Goal: Task Accomplishment & Management: Complete application form

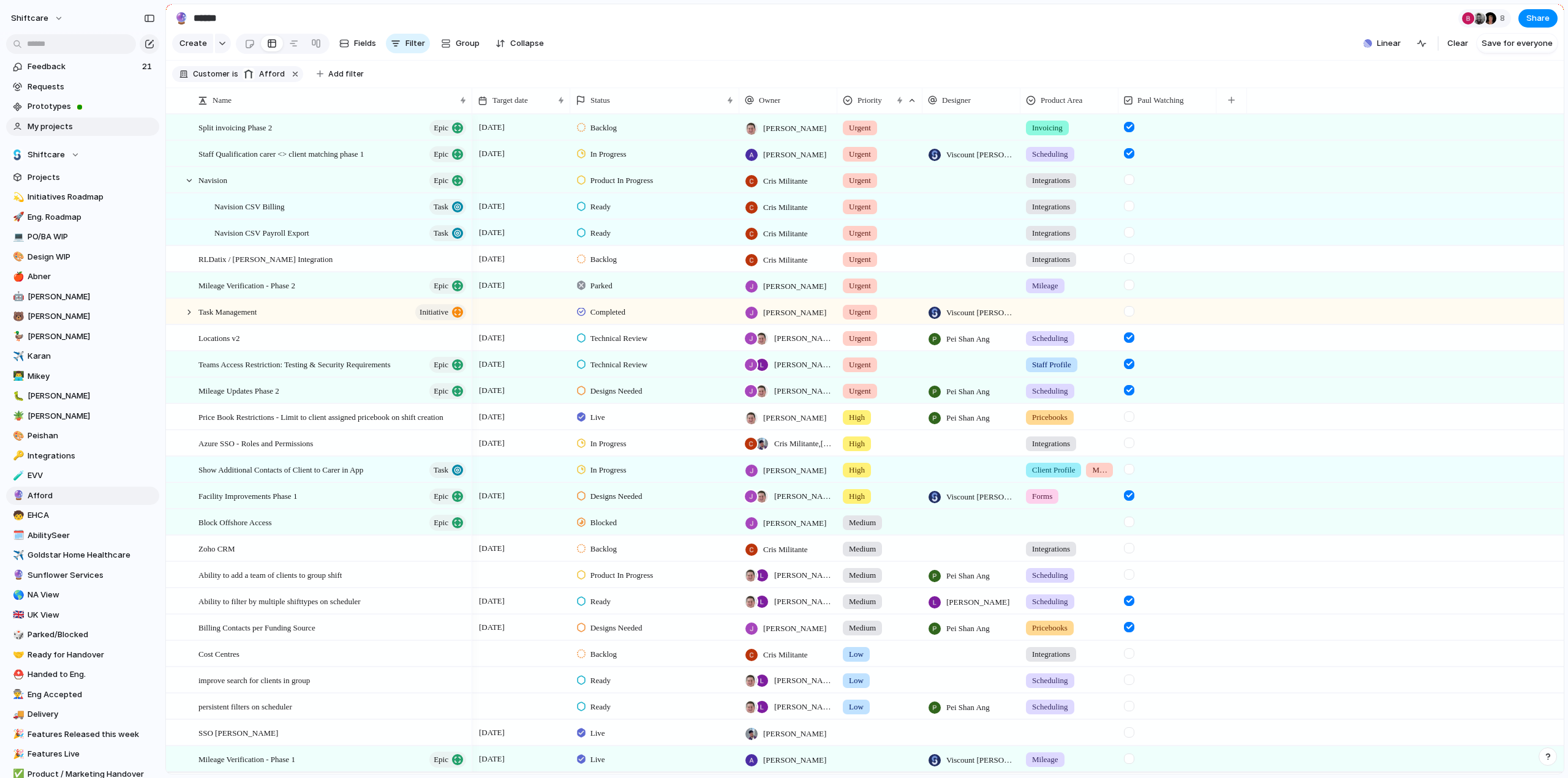
click at [60, 125] on span "My projects" at bounding box center [91, 127] width 128 height 12
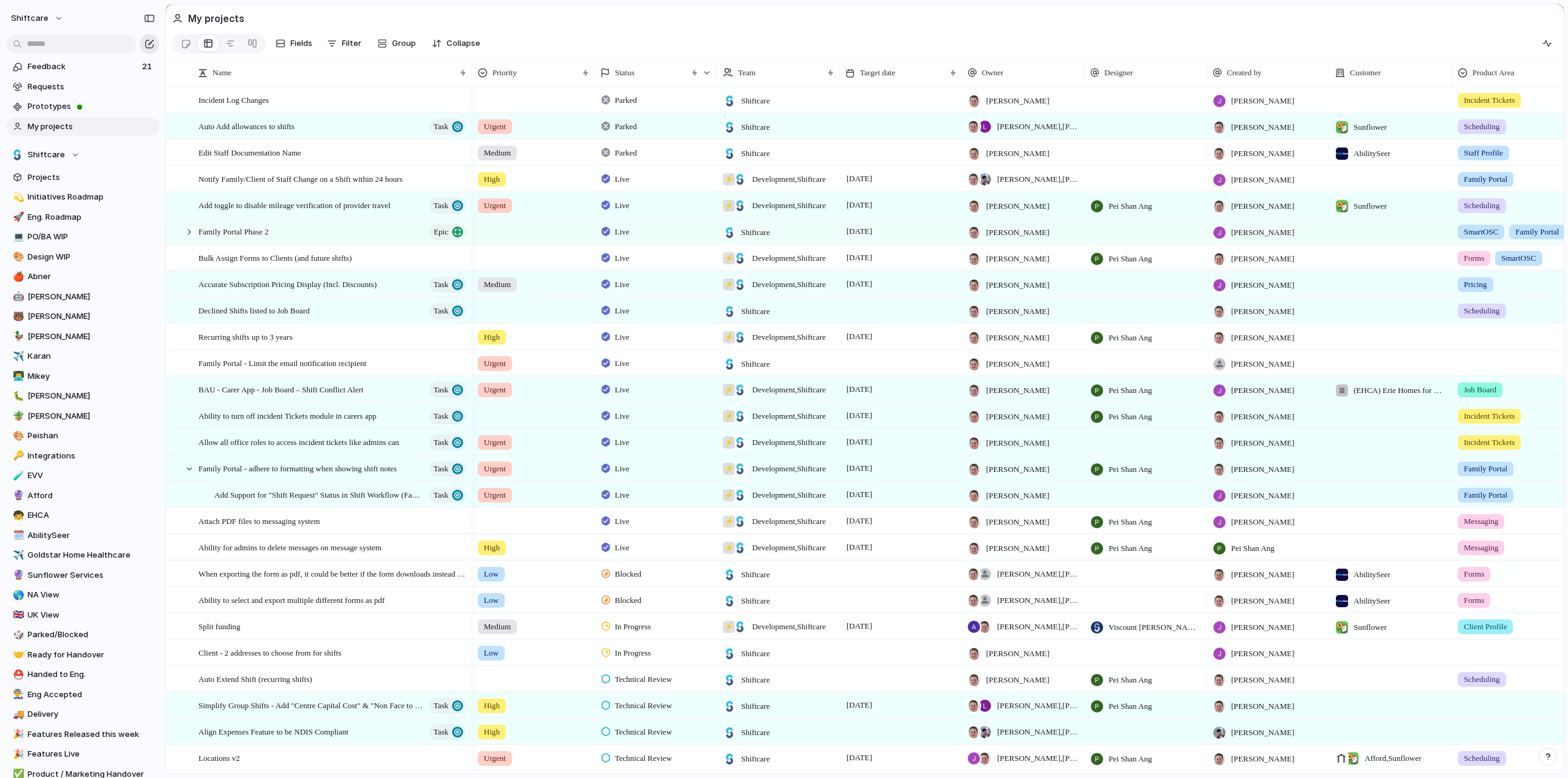
click at [154, 48] on button "button" at bounding box center [149, 44] width 20 height 20
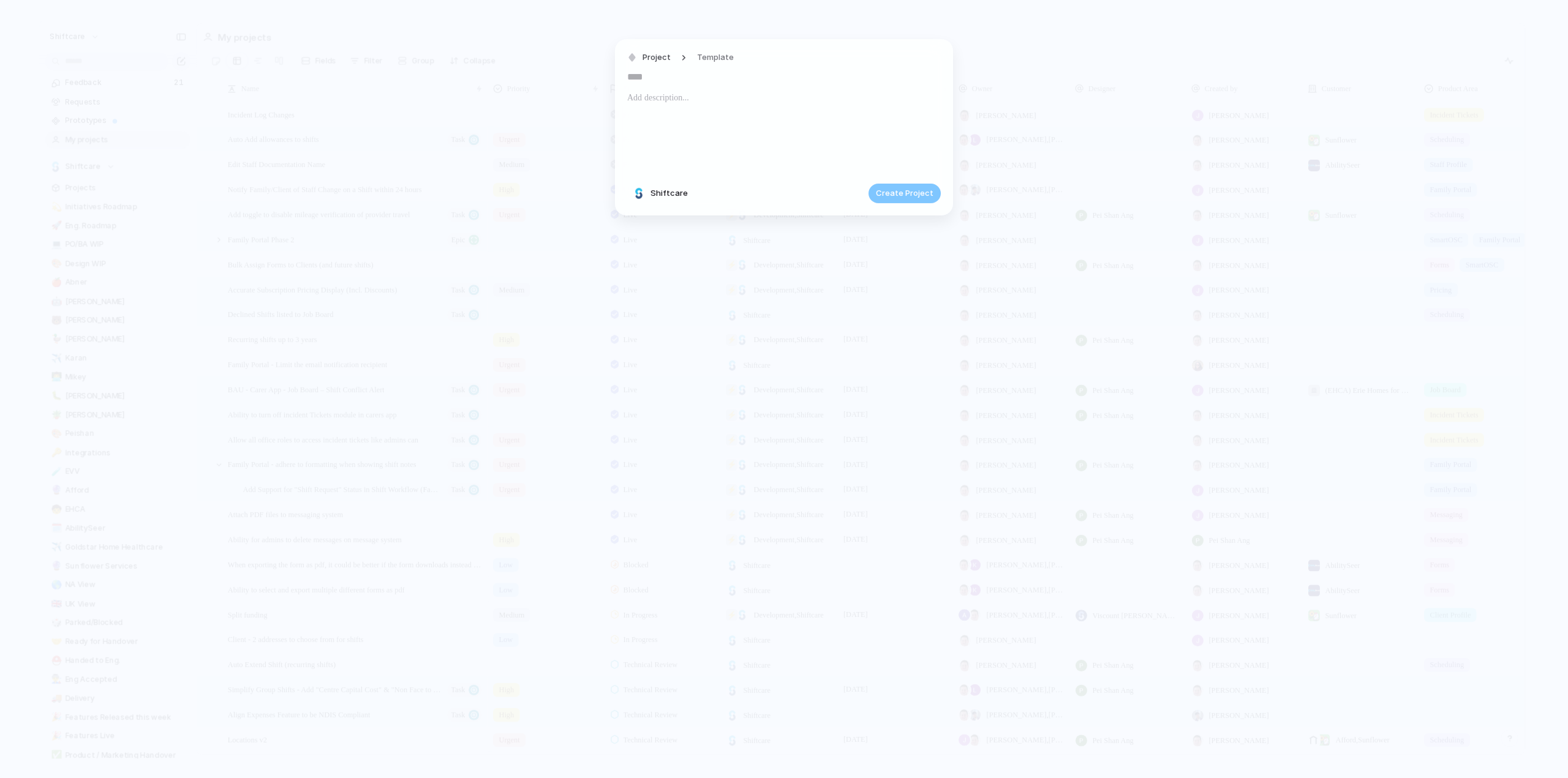
click at [699, 76] on input "text" at bounding box center [784, 77] width 314 height 20
type input "*"
type input "**********"
click at [807, 141] on div at bounding box center [784, 132] width 314 height 83
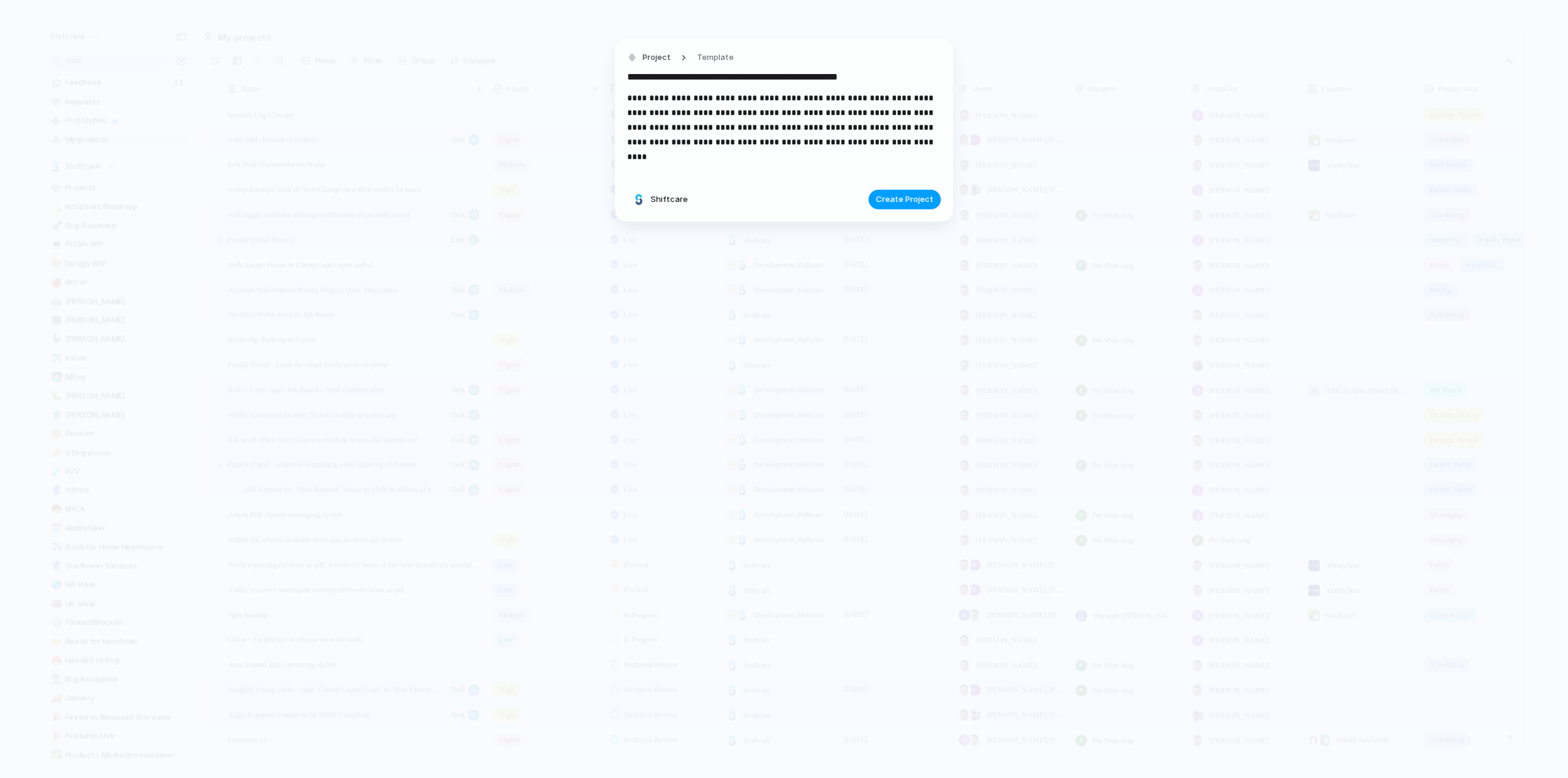
click at [898, 198] on span "Create Project" at bounding box center [904, 200] width 57 height 12
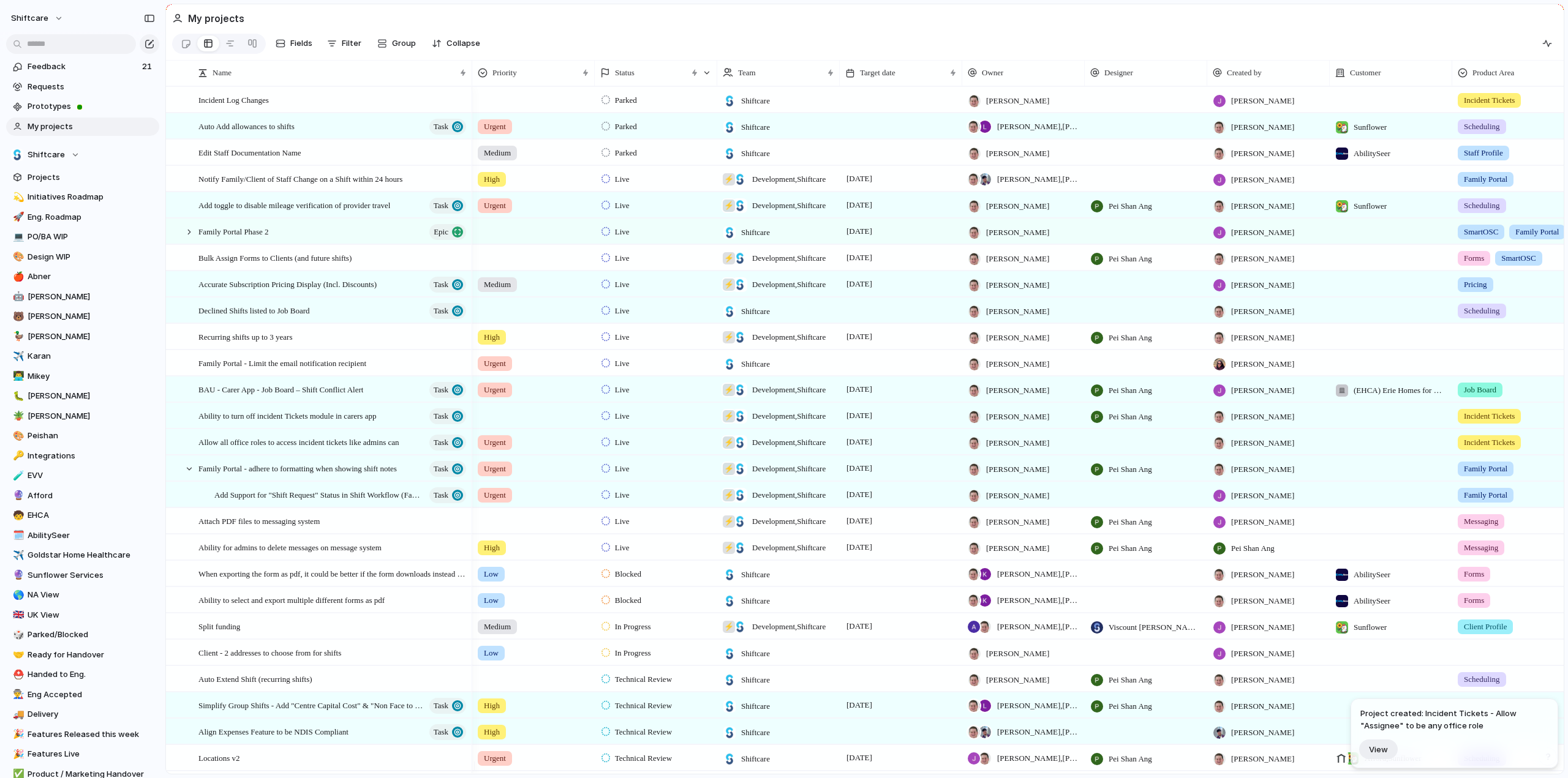
click at [1439, 734] on div "Project created: Incident Tickets - Allow "Assignee" to be any office role View" at bounding box center [1455, 733] width 188 height 51
click at [1391, 754] on button "View" at bounding box center [1378, 749] width 39 height 20
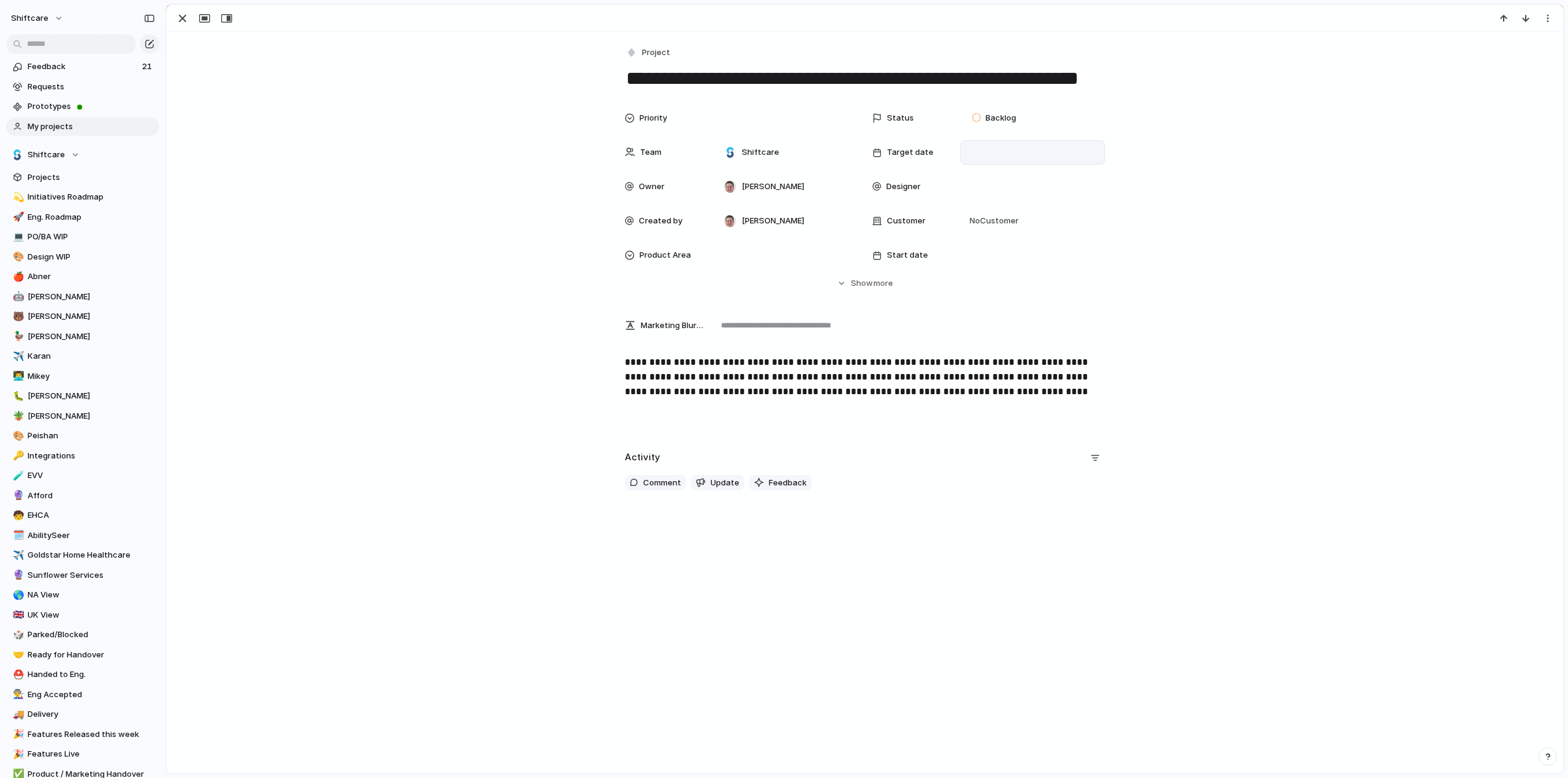
click at [977, 151] on div at bounding box center [1033, 153] width 134 height 14
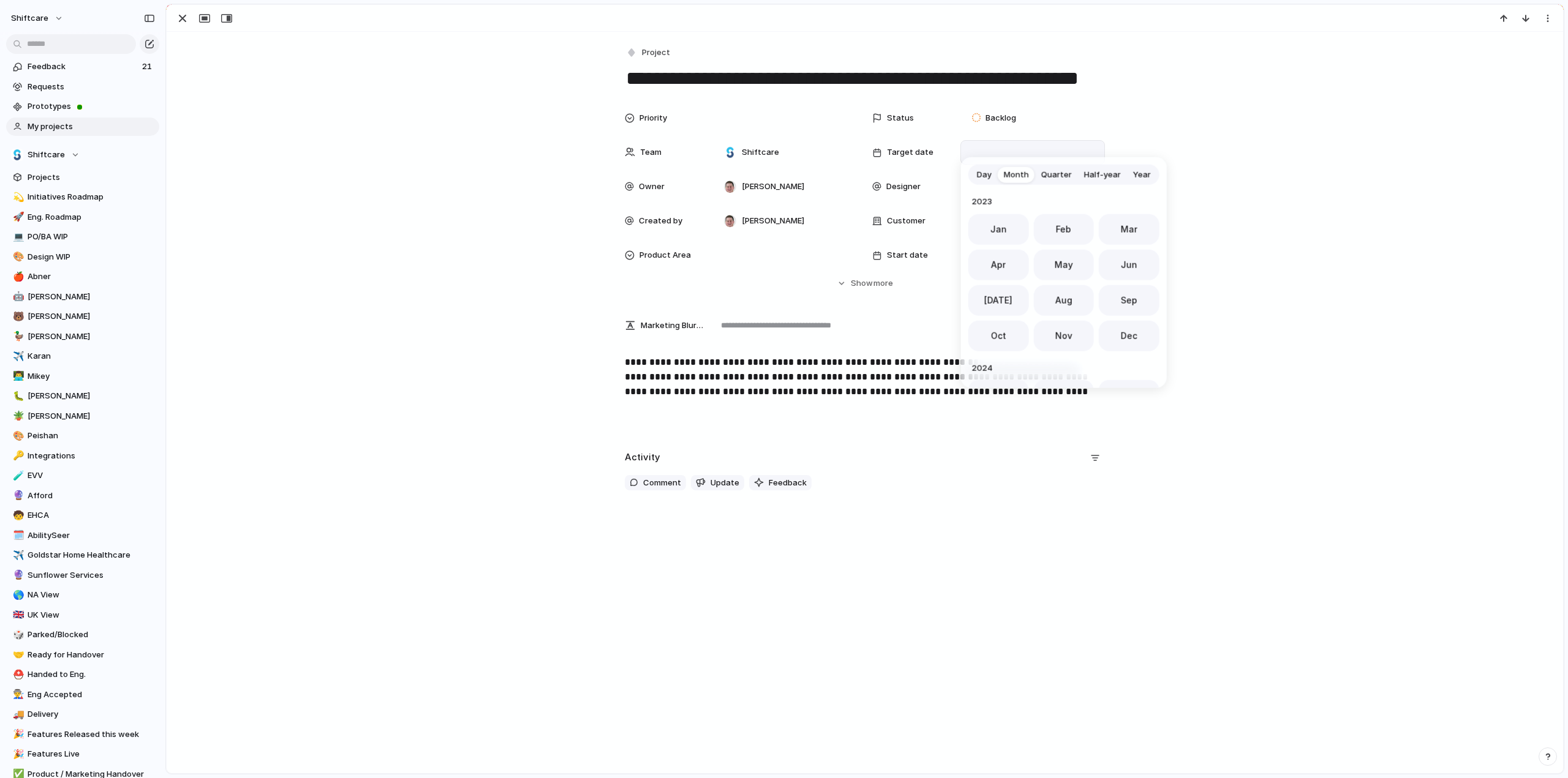
scroll to position [336, 0]
click at [1121, 332] on span "Dec" at bounding box center [1129, 332] width 16 height 13
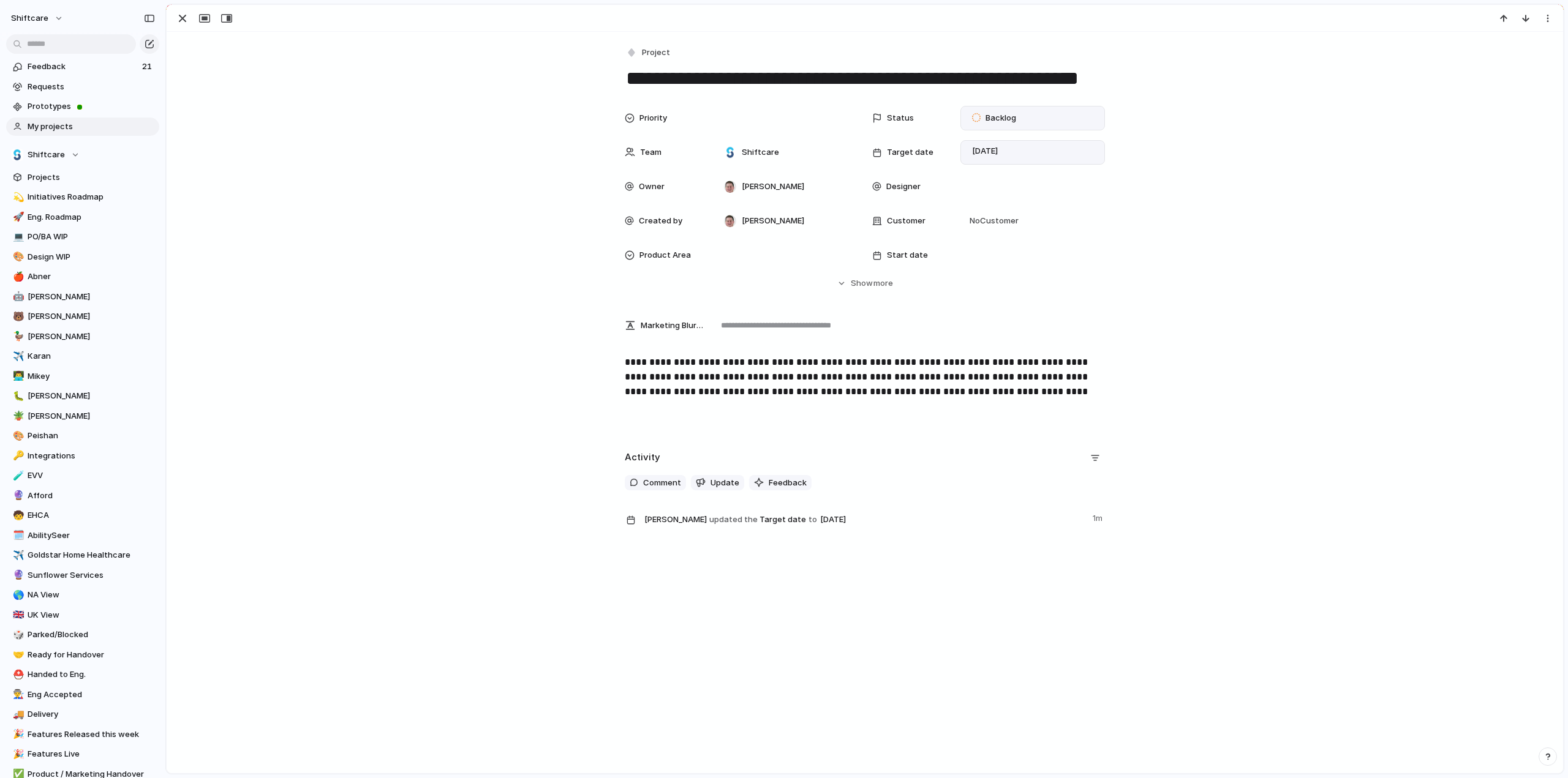
click at [989, 116] on span "Backlog" at bounding box center [1001, 118] width 31 height 12
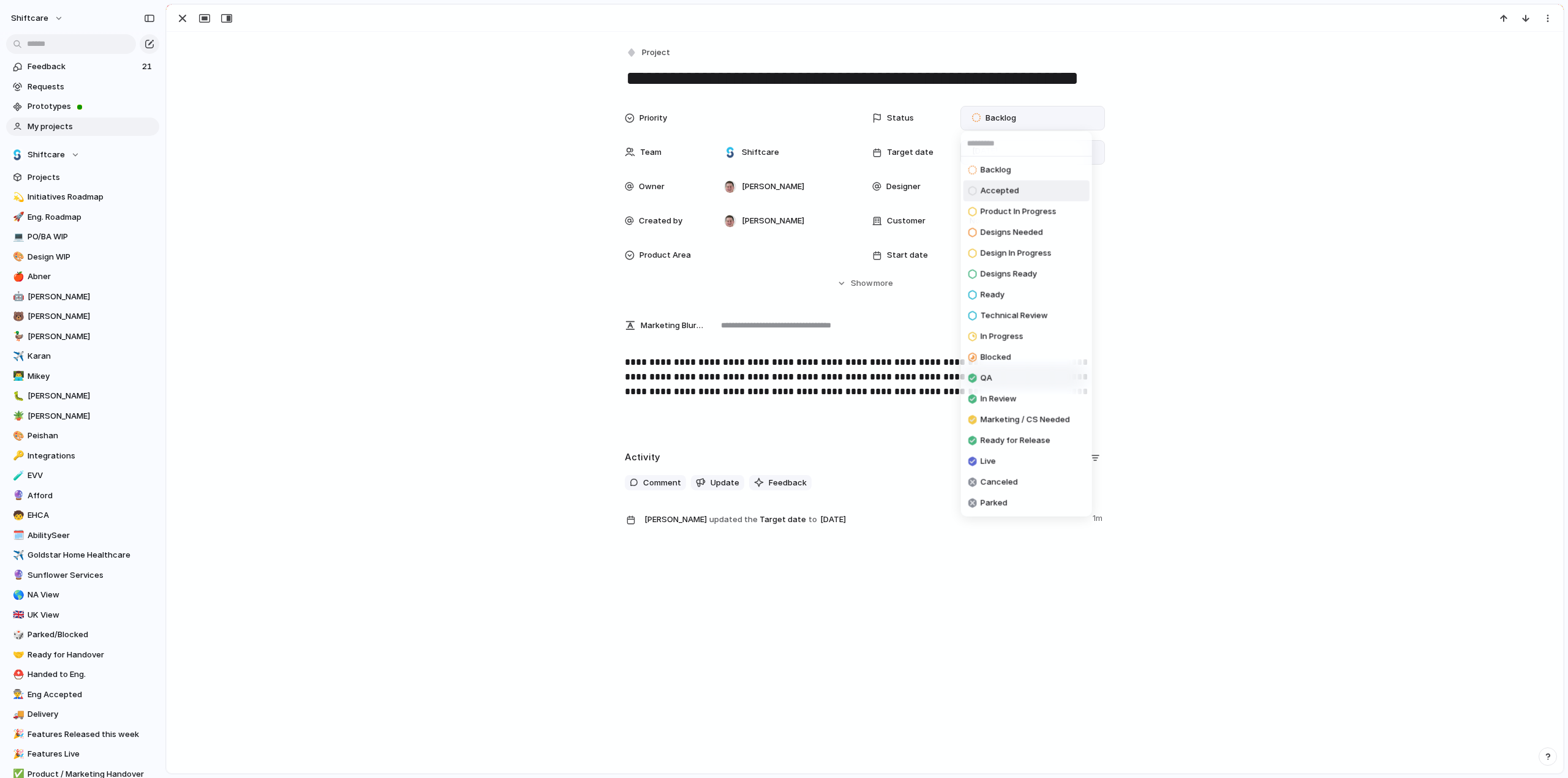
click at [998, 190] on span "Accepted" at bounding box center [1000, 191] width 39 height 12
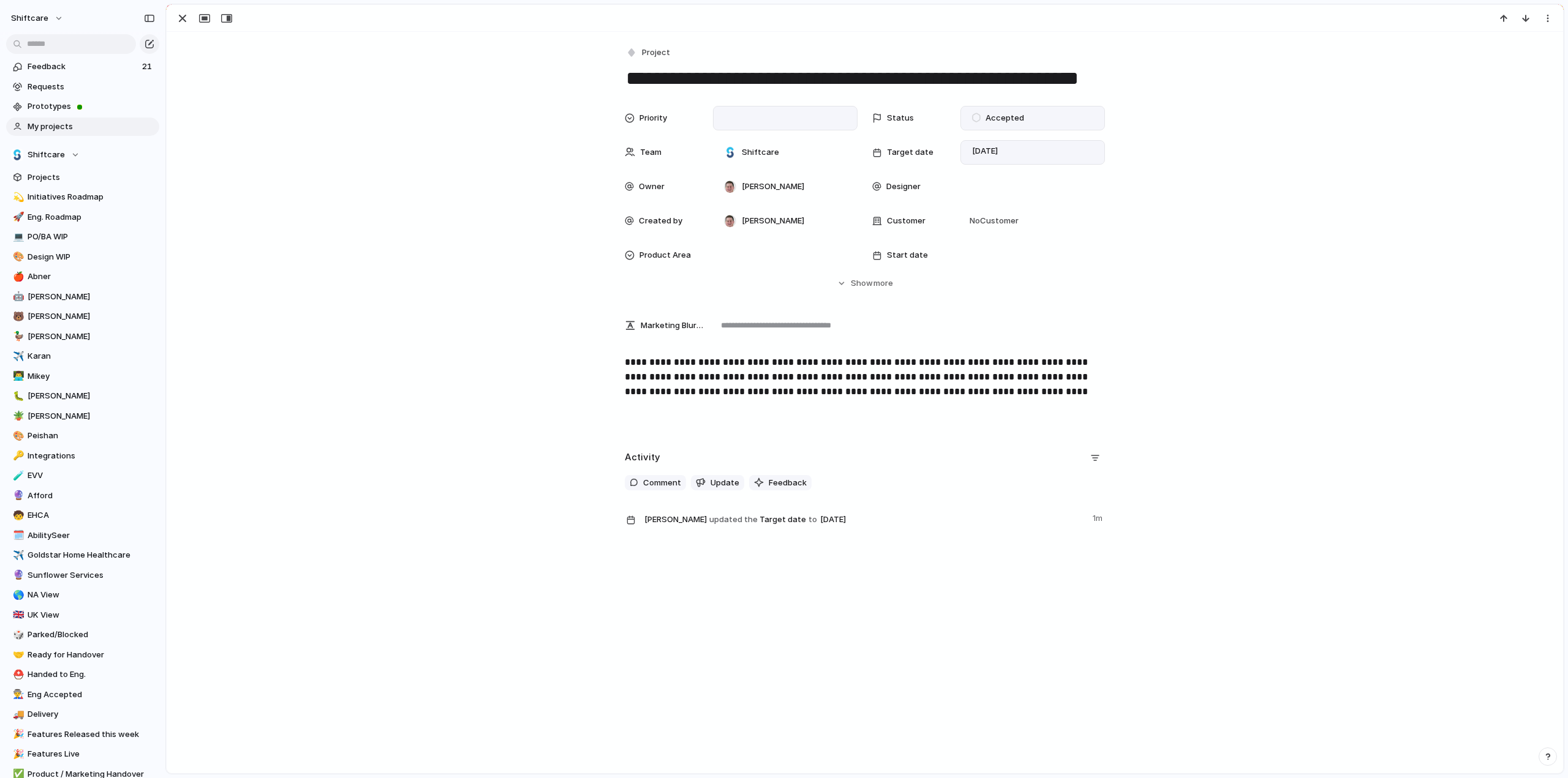
click at [737, 118] on div at bounding box center [785, 118] width 134 height 14
click at [746, 204] on span "Medium" at bounding box center [742, 203] width 30 height 12
click at [750, 256] on div at bounding box center [785, 256] width 134 height 14
type input "*****"
click at [724, 297] on div at bounding box center [726, 298] width 21 height 21
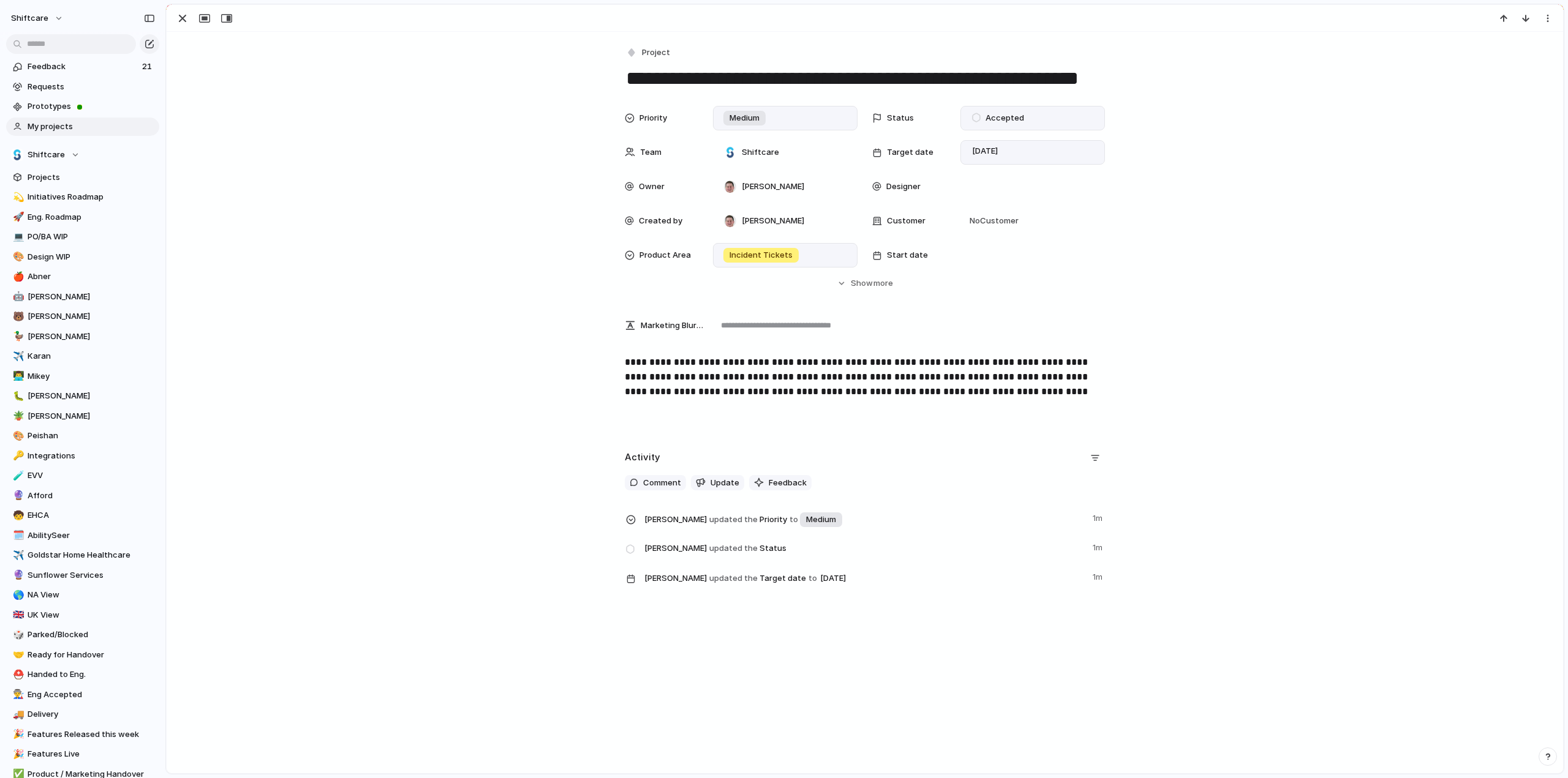
click at [440, 257] on div "***** Incident Tickets Add 'incid'" at bounding box center [784, 389] width 1568 height 778
click at [868, 285] on div "Hide Show more" at bounding box center [872, 284] width 42 height 12
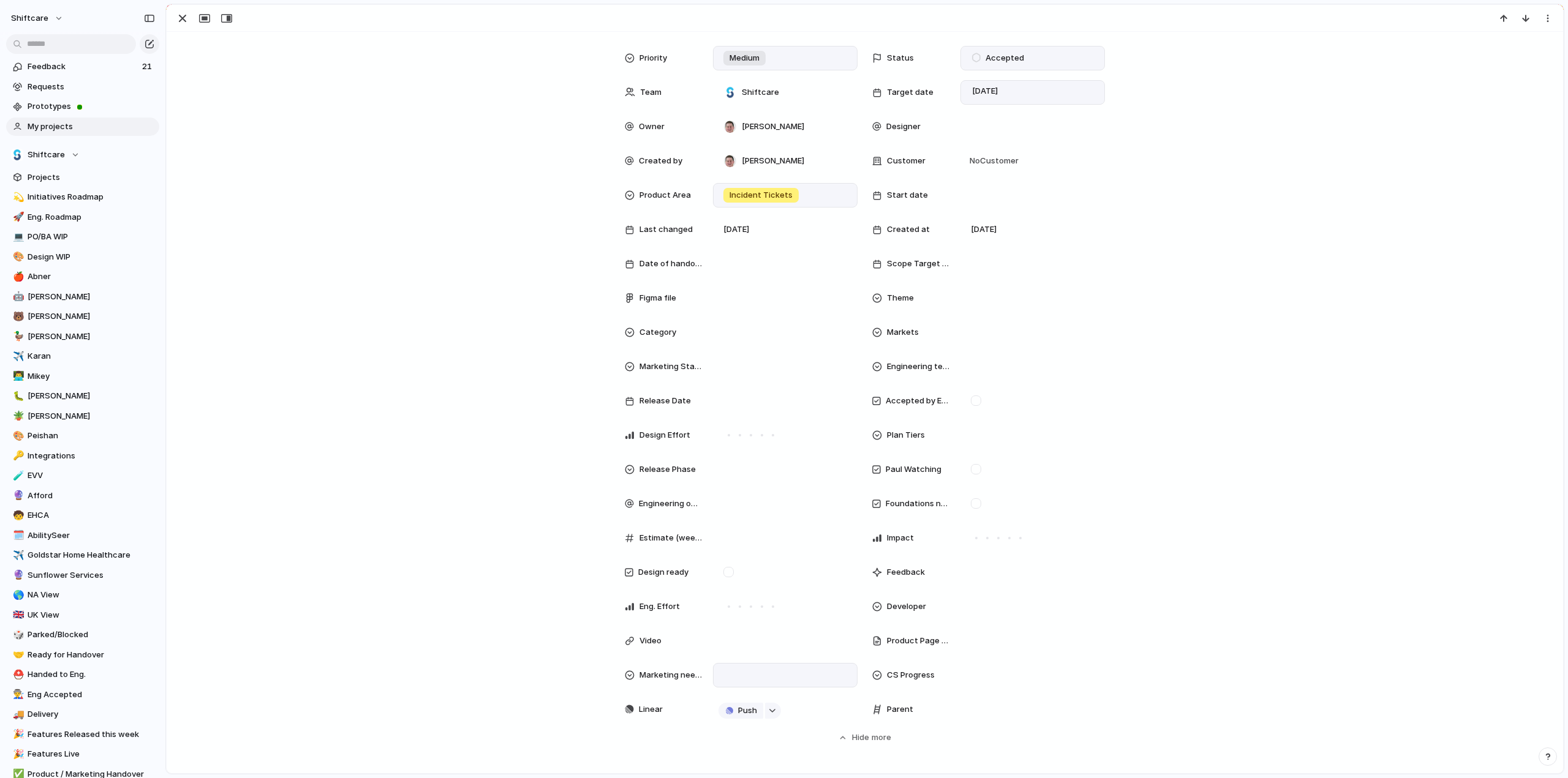
scroll to position [0, 0]
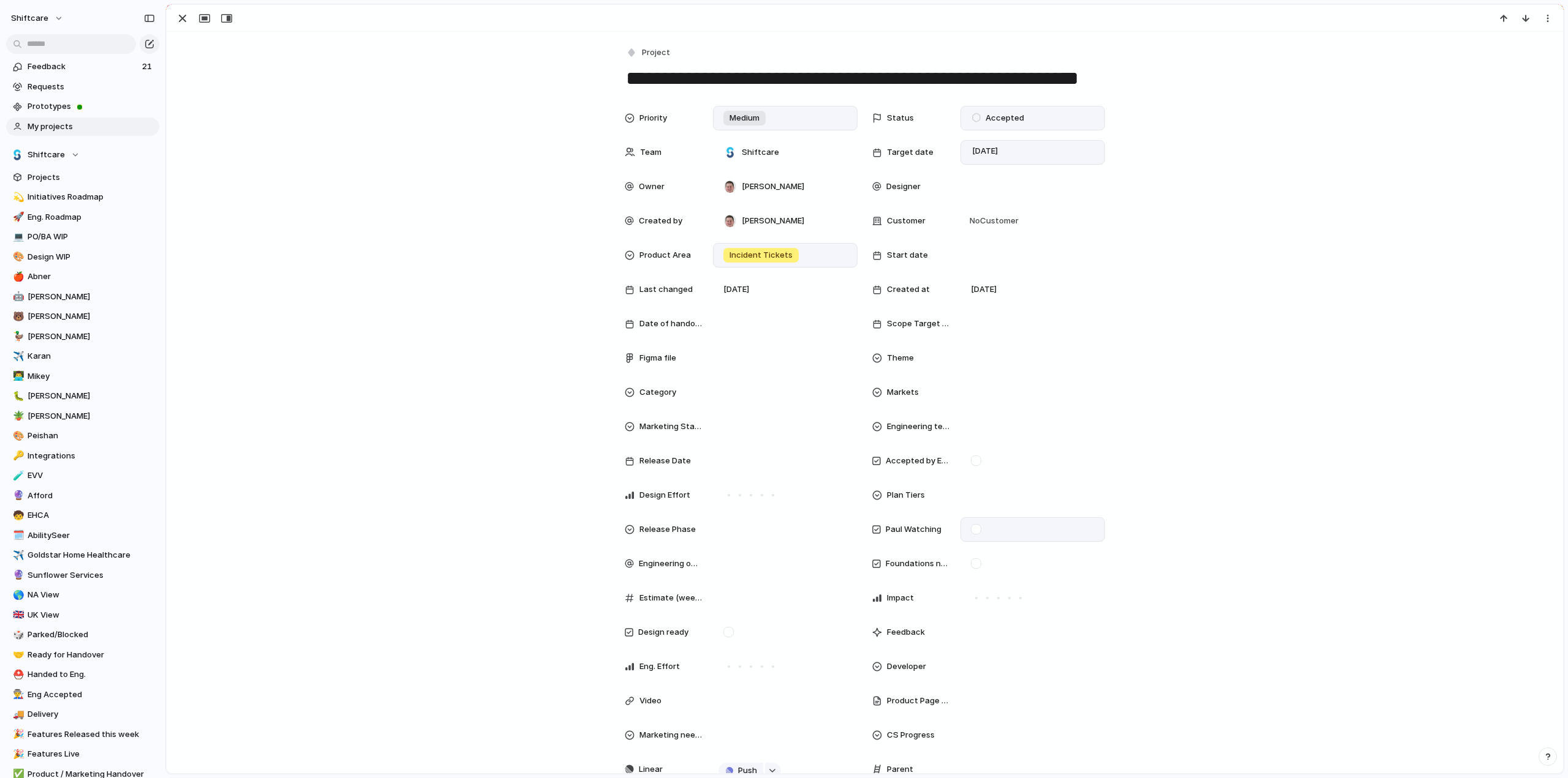
click at [971, 526] on div at bounding box center [975, 529] width 10 height 10
click at [181, 20] on div "button" at bounding box center [183, 18] width 15 height 15
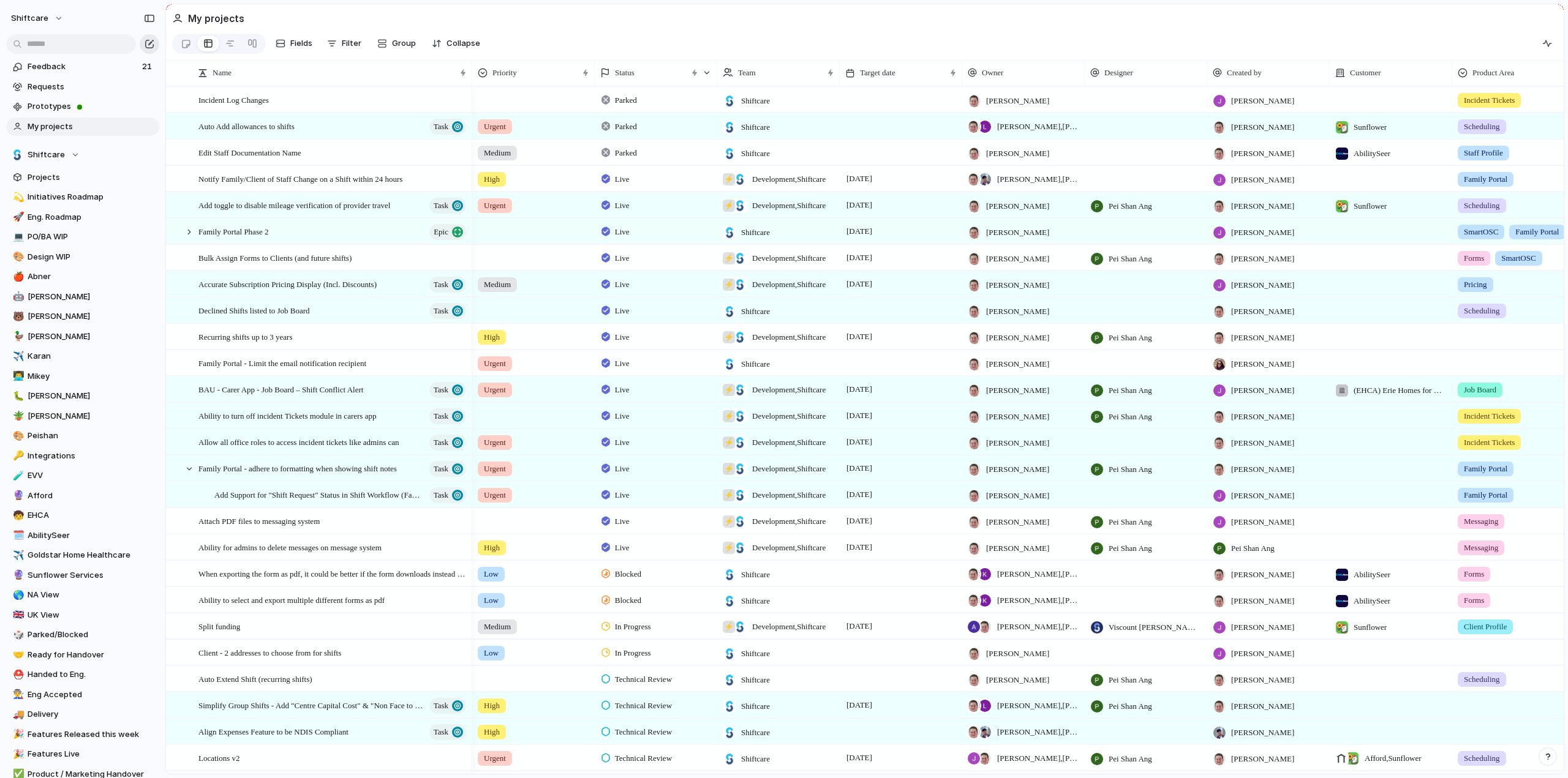
click at [148, 45] on div "button" at bounding box center [149, 44] width 10 height 10
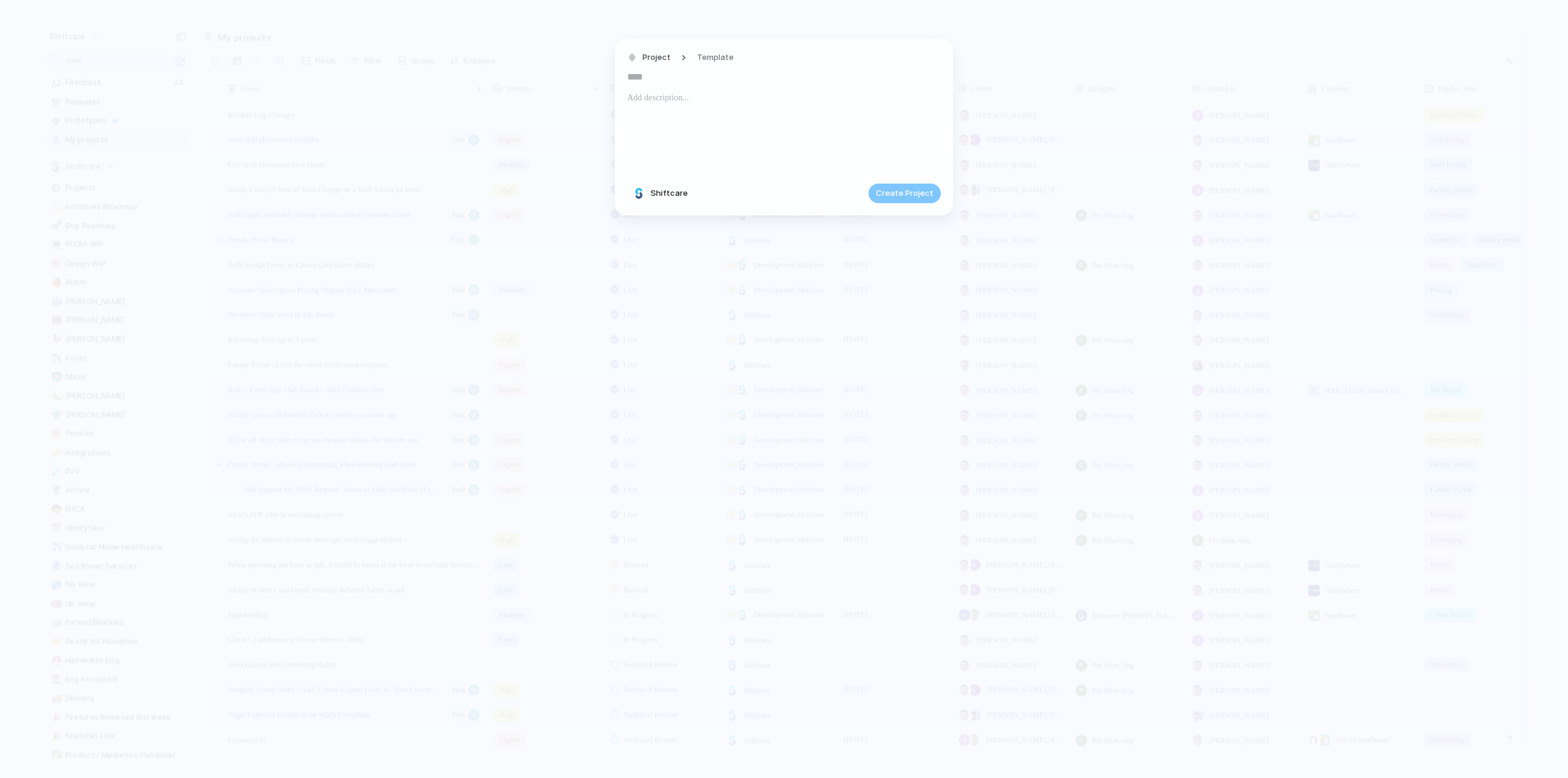
type input "*"
type input "**********"
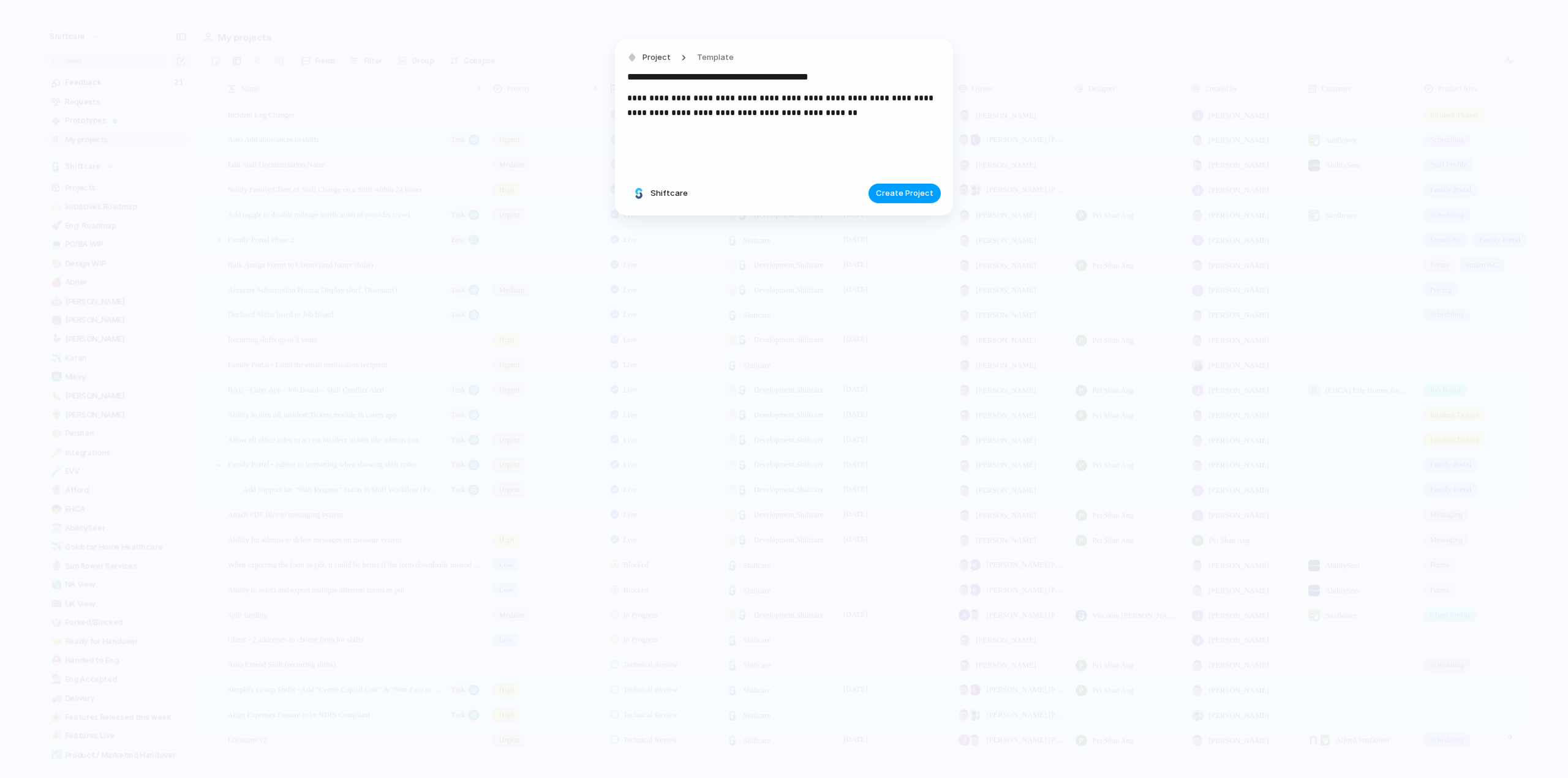
click at [887, 190] on span "Create Project" at bounding box center [904, 194] width 57 height 12
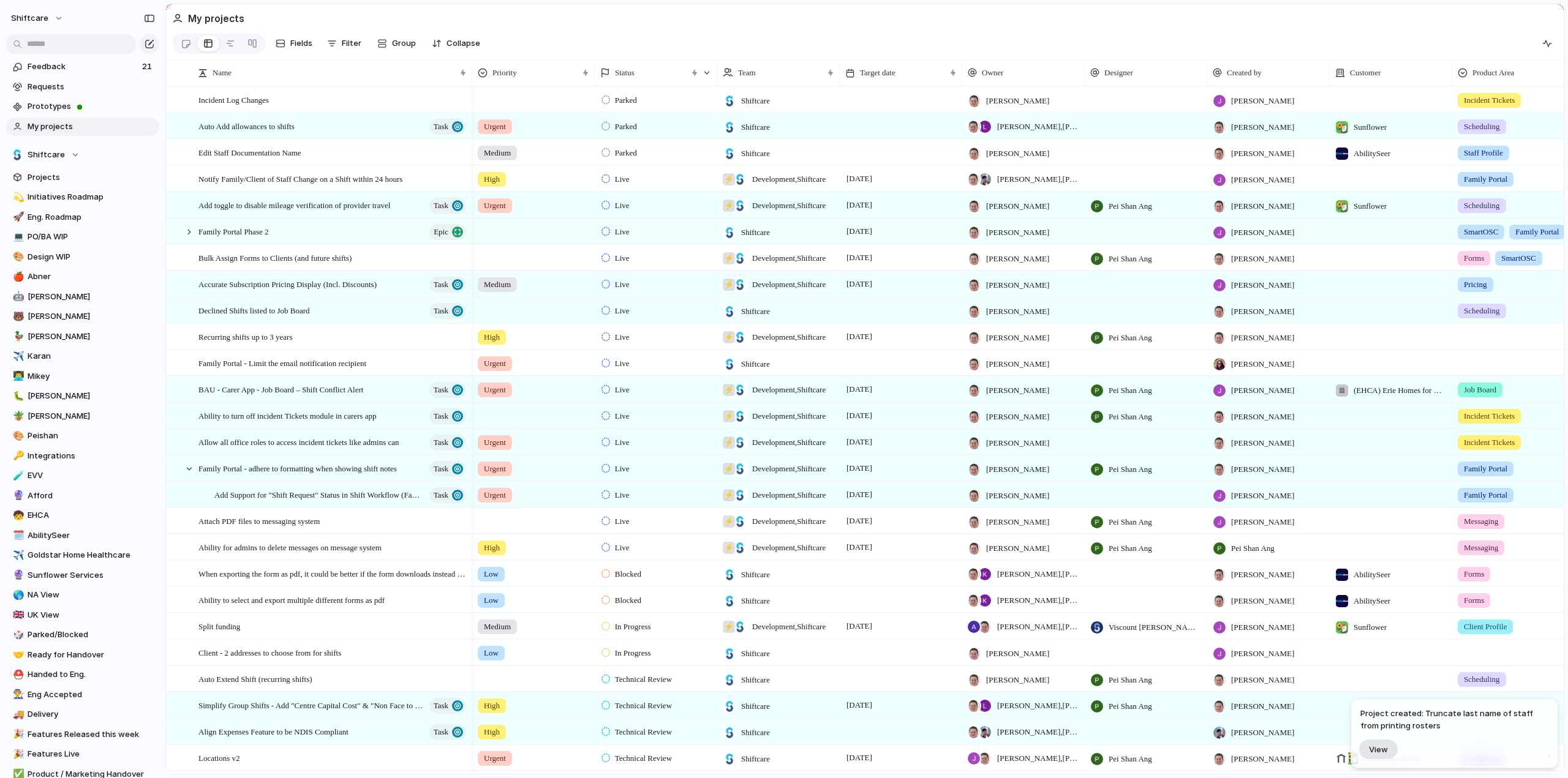
click at [1374, 749] on span "View" at bounding box center [1378, 749] width 19 height 10
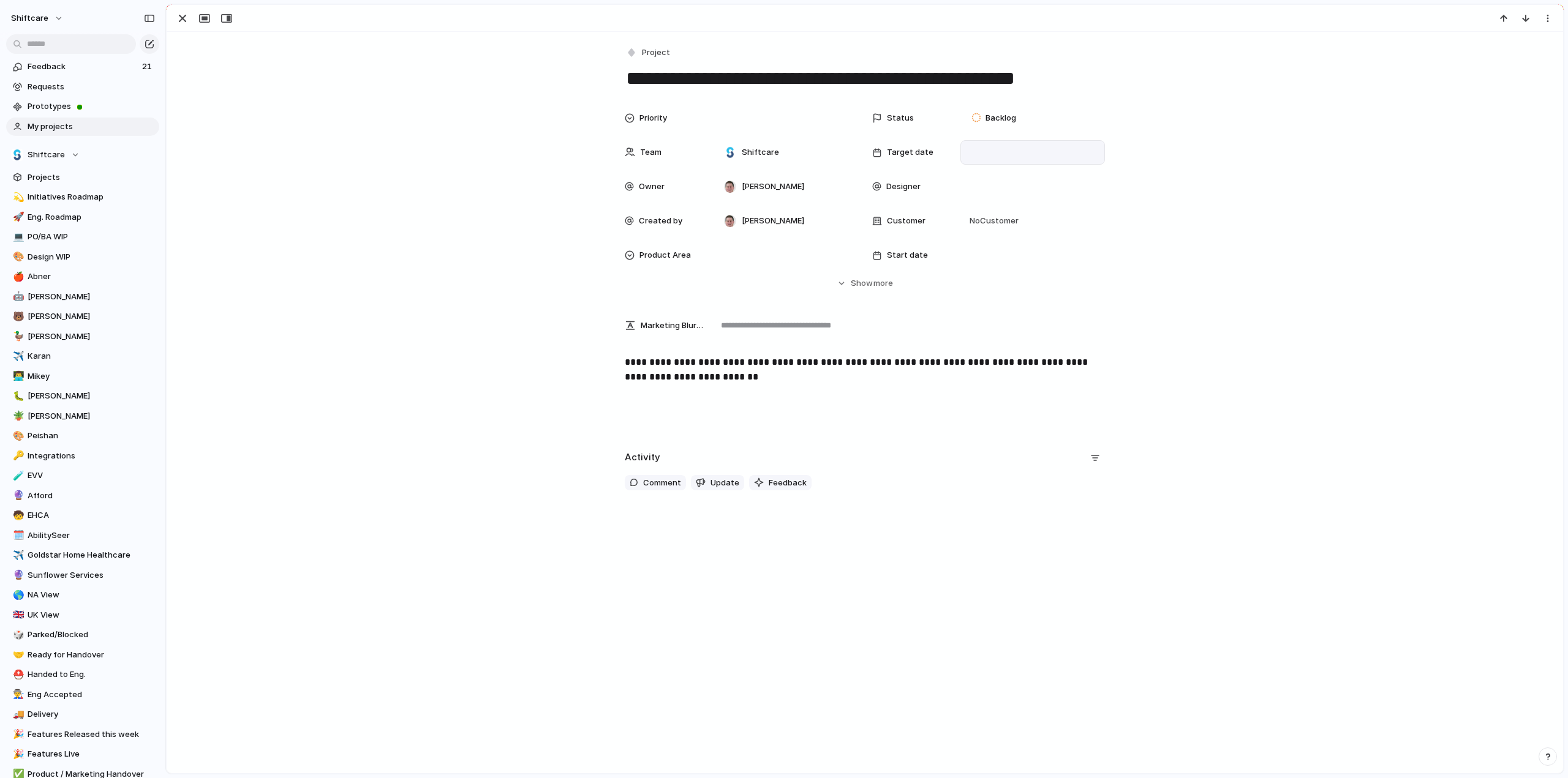
click at [986, 148] on div at bounding box center [1033, 153] width 134 height 14
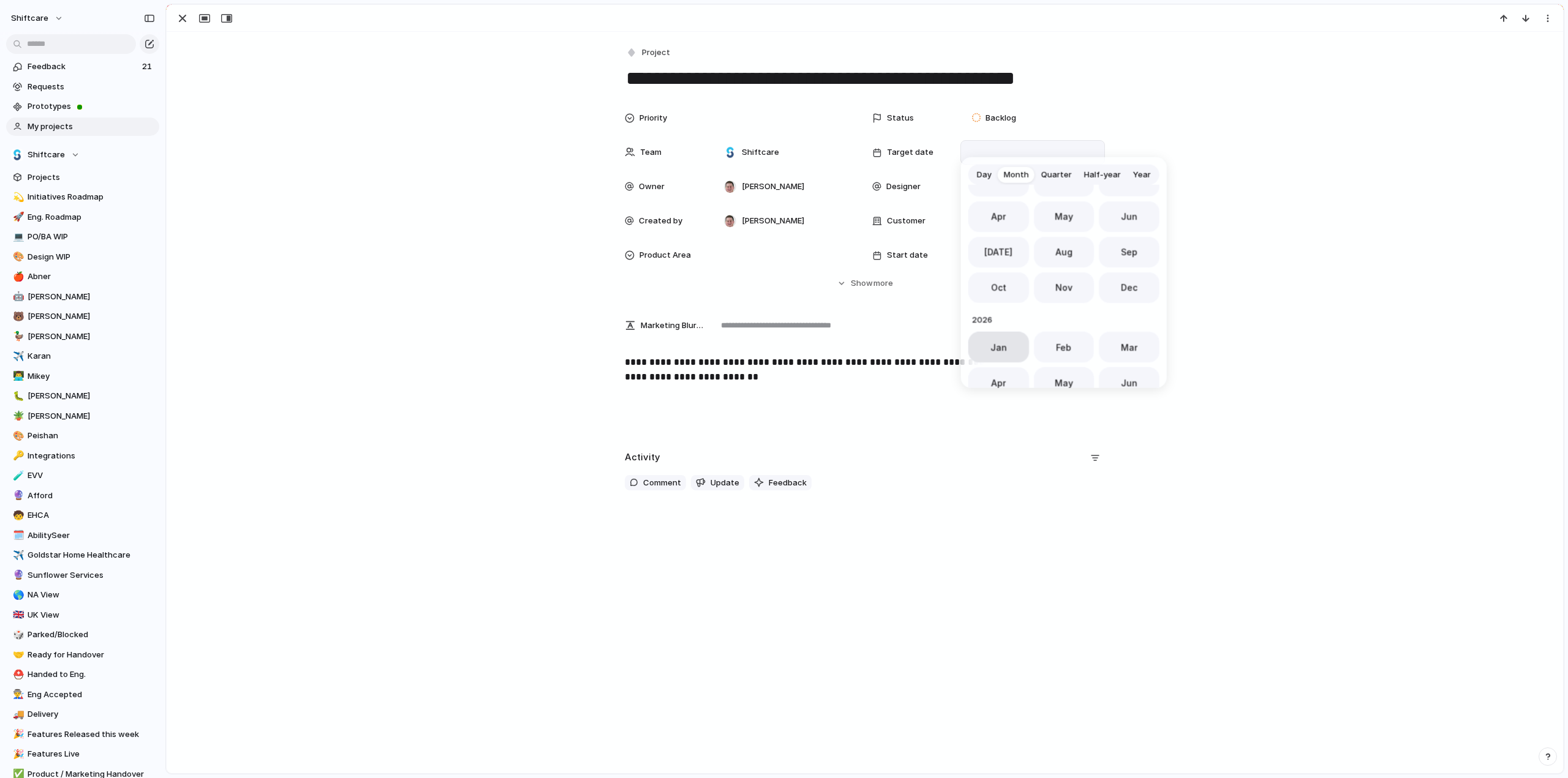
scroll to position [398, 0]
click at [985, 322] on button "Jan" at bounding box center [999, 331] width 61 height 31
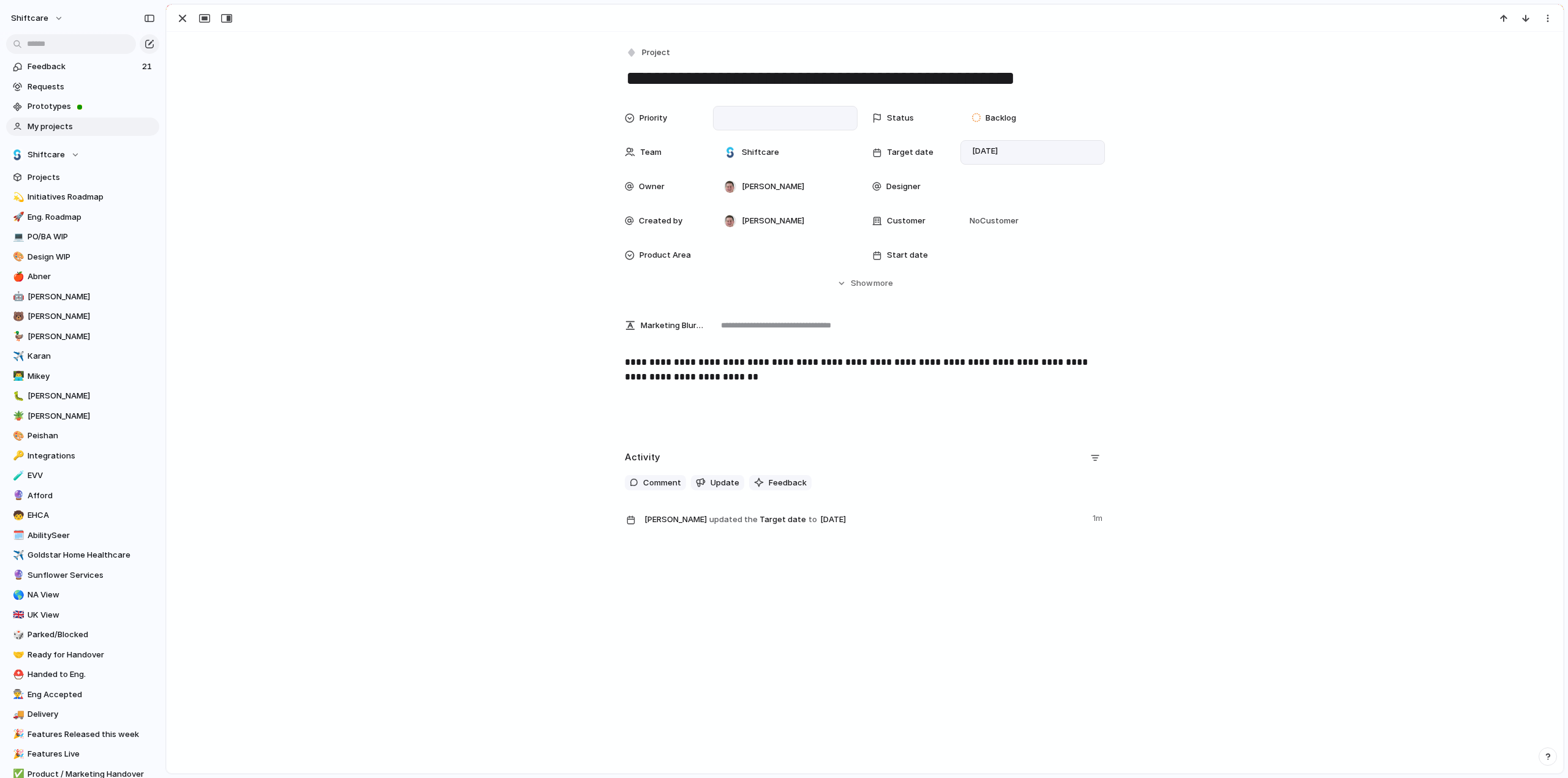
click at [737, 121] on div at bounding box center [785, 118] width 134 height 14
click at [740, 205] on span "Medium" at bounding box center [742, 203] width 30 height 12
click at [760, 254] on div at bounding box center [785, 256] width 134 height 14
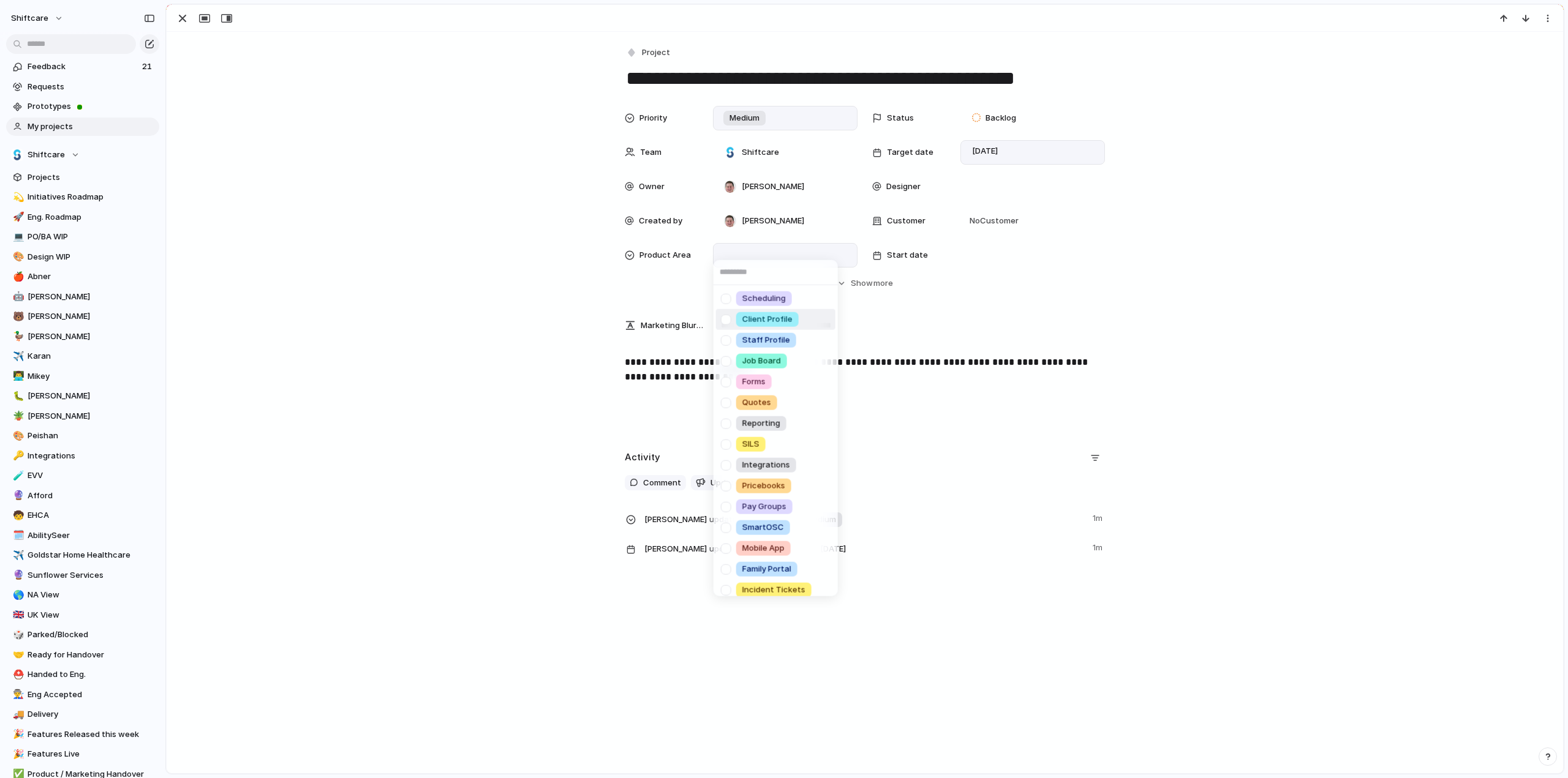
click at [726, 318] on div at bounding box center [726, 319] width 21 height 21
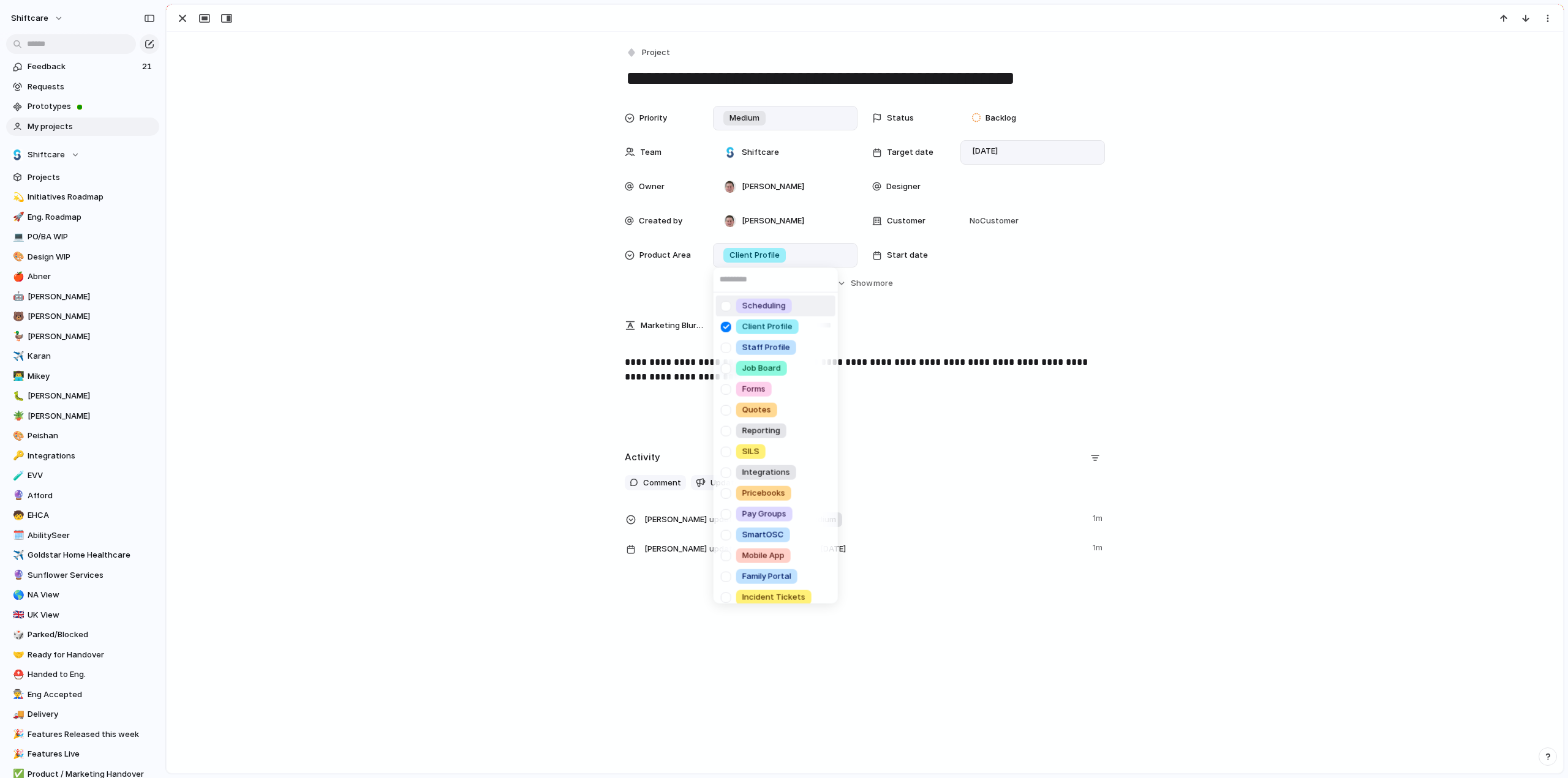
drag, startPoint x: 312, startPoint y: 267, endPoint x: 893, endPoint y: 264, distance: 581.0
click at [316, 267] on div "Scheduling Client Profile Staff Profile Job Board Forms Quotes Reporting SILS I…" at bounding box center [784, 389] width 1568 height 778
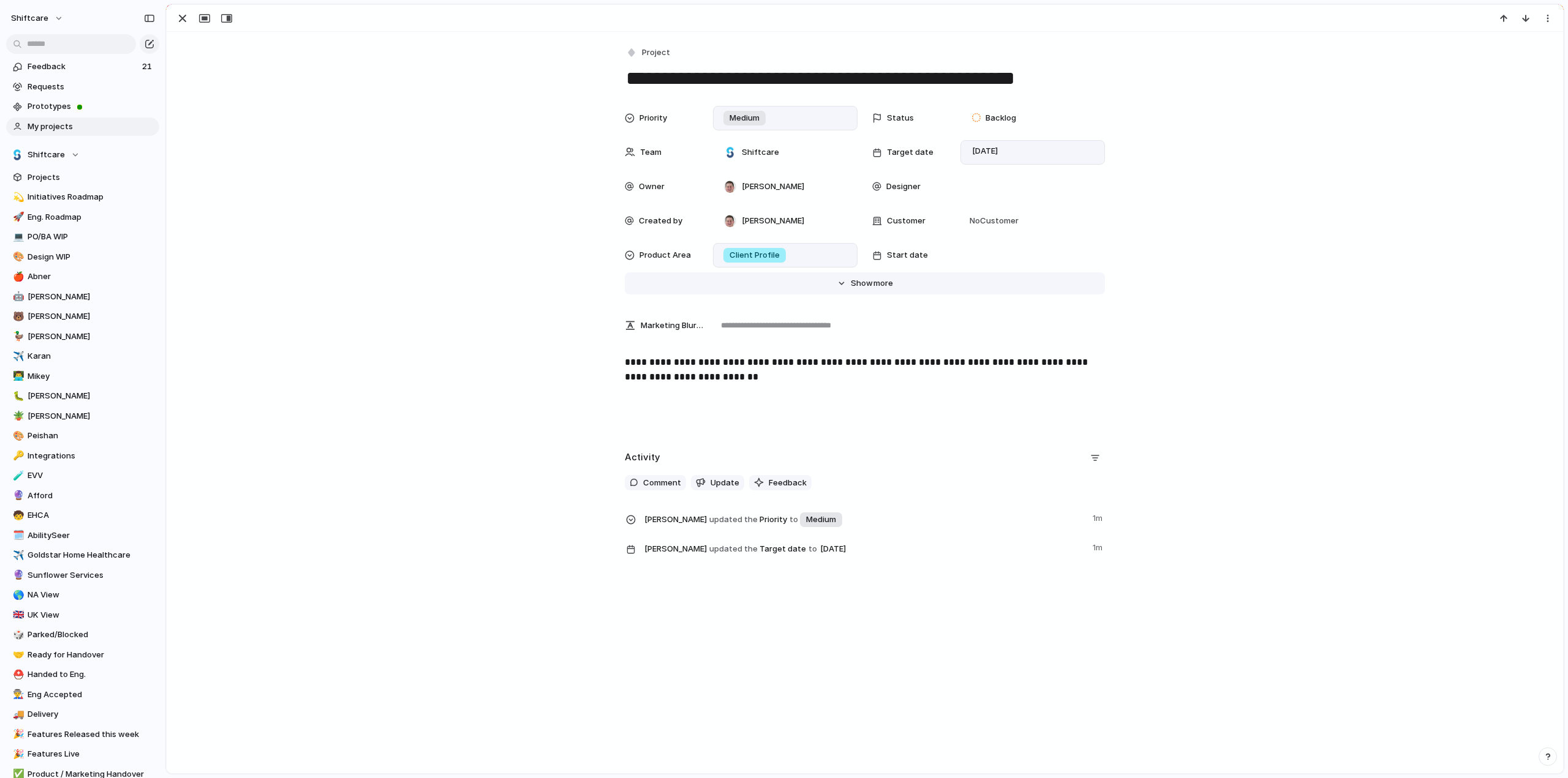
click at [876, 282] on span "more" at bounding box center [883, 284] width 20 height 12
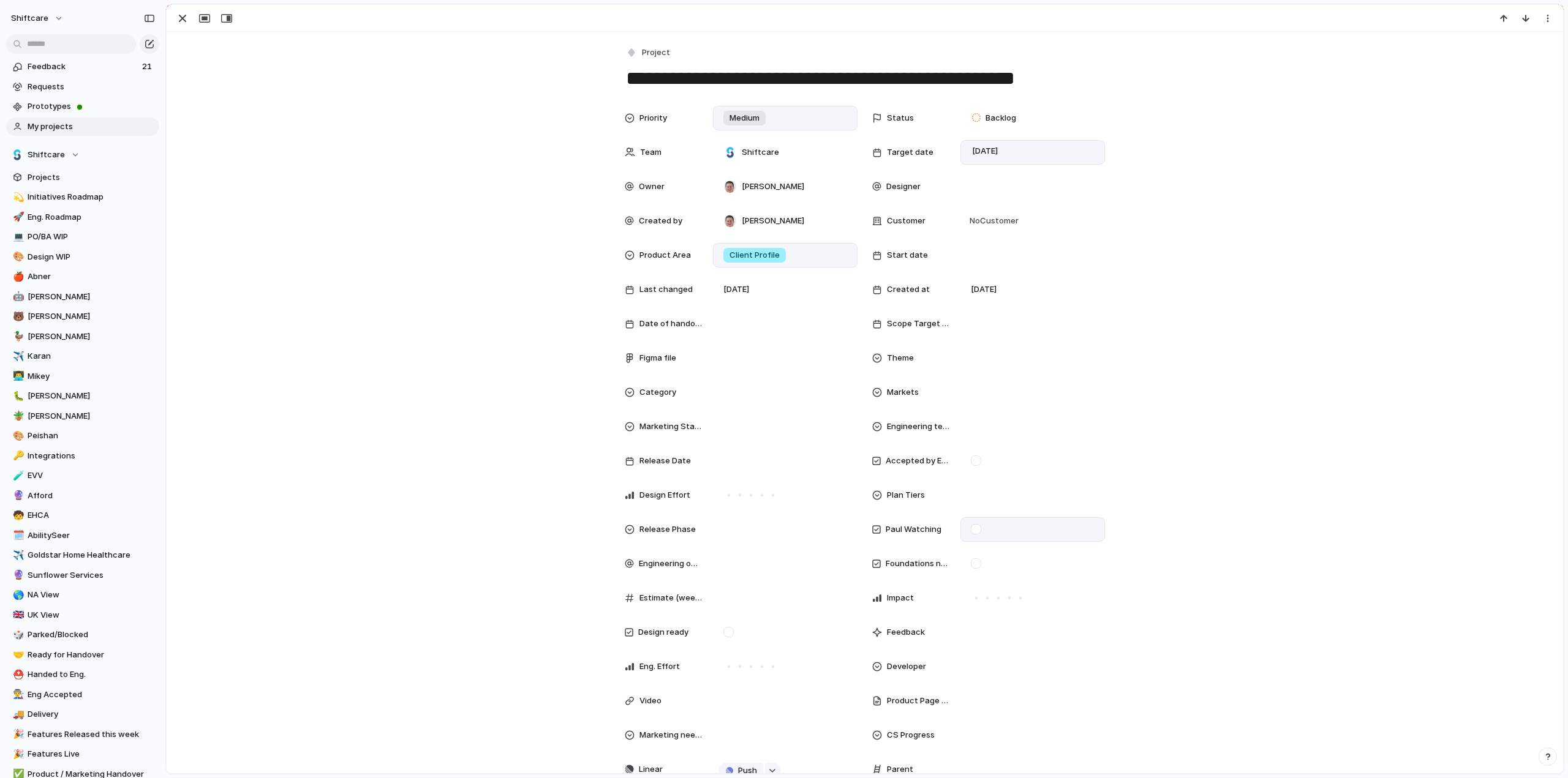
click at [971, 530] on div at bounding box center [975, 529] width 10 height 10
click at [430, 84] on div "**********" at bounding box center [865, 587] width 1397 height 1110
click at [1000, 115] on span "Backlog" at bounding box center [1001, 118] width 31 height 12
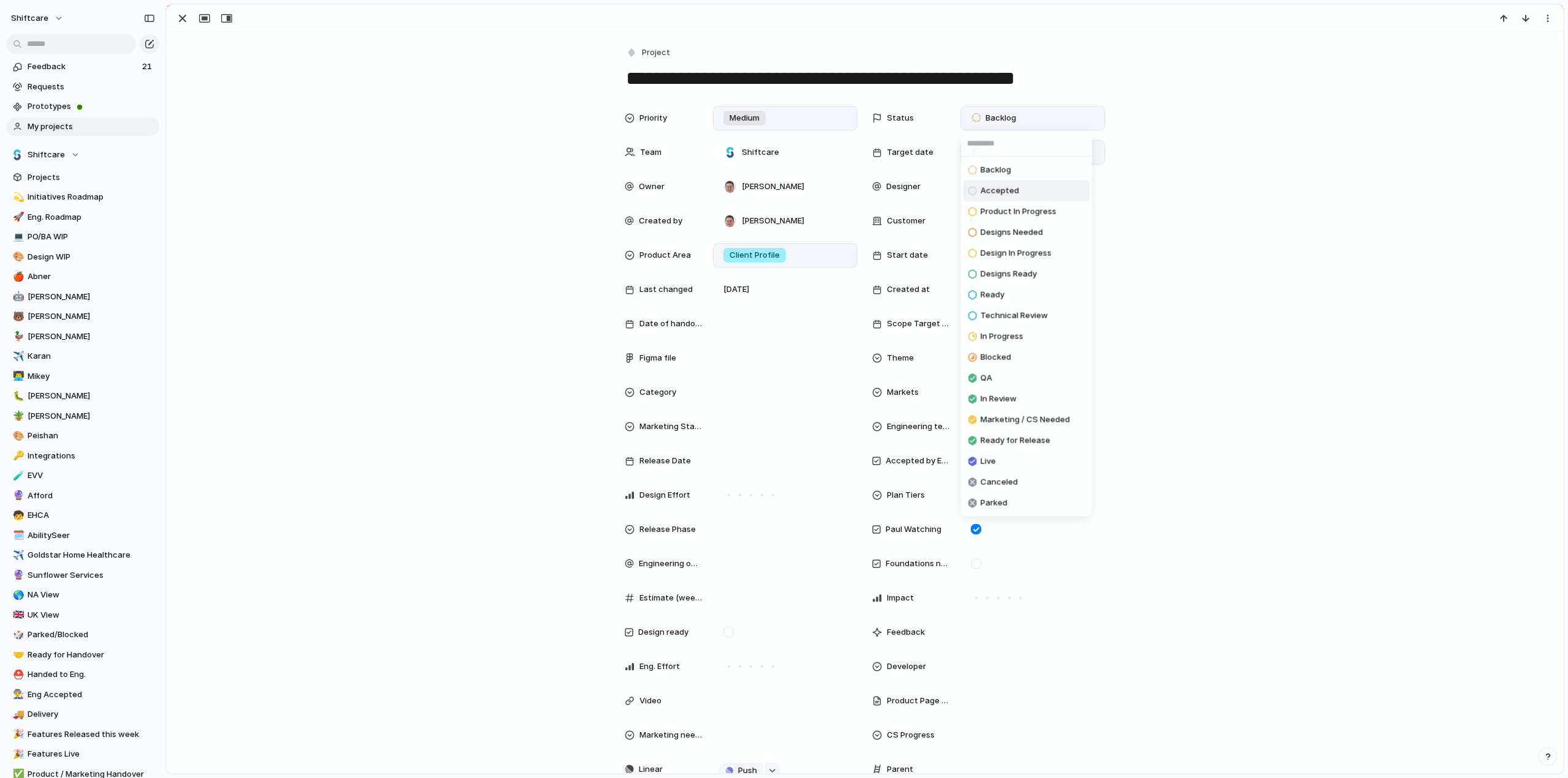
click at [996, 190] on span "Accepted" at bounding box center [1000, 191] width 39 height 12
